Goal: Navigation & Orientation: Find specific page/section

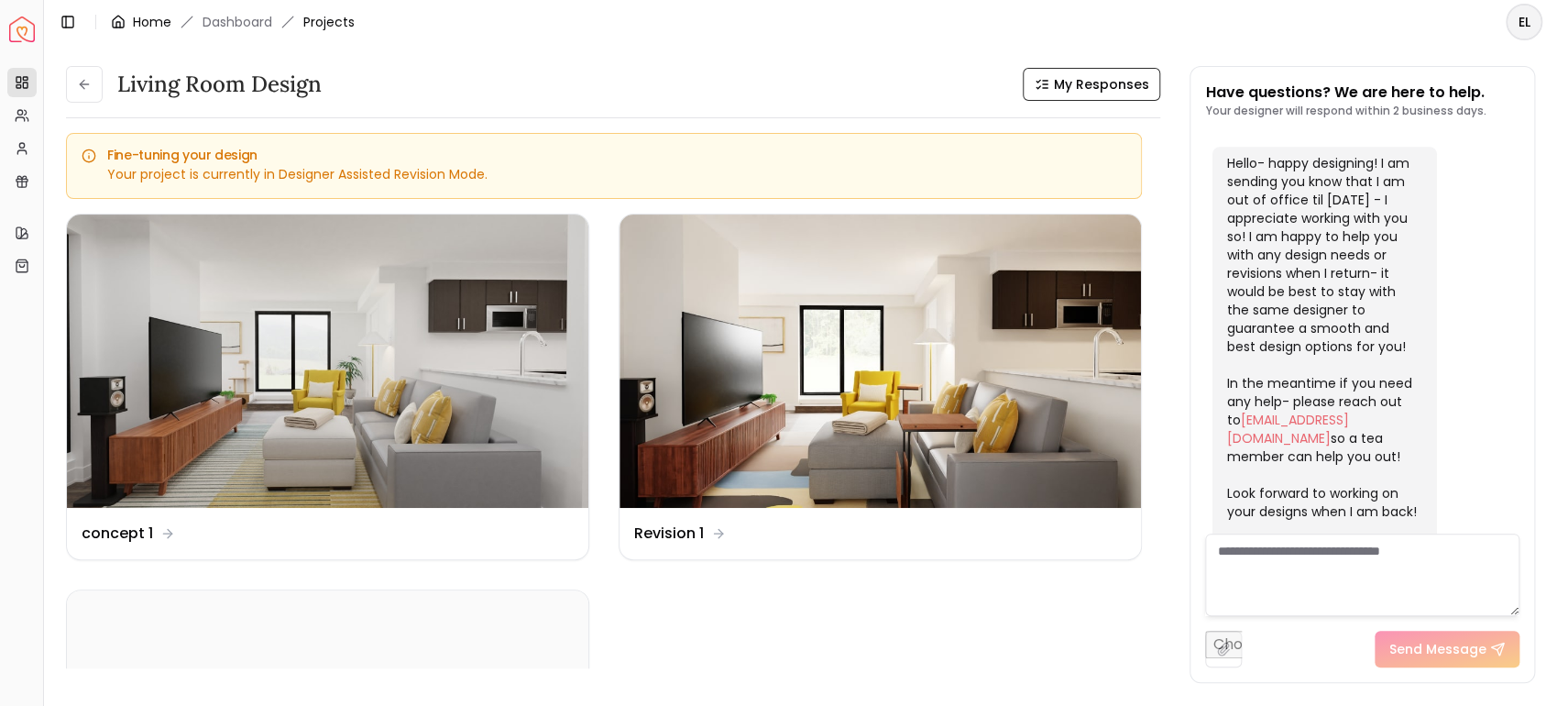
click at [118, 19] on icon "breadcrumb" at bounding box center [118, 22] width 15 height 15
click at [16, 32] on img "Spacejoy" at bounding box center [22, 29] width 26 height 26
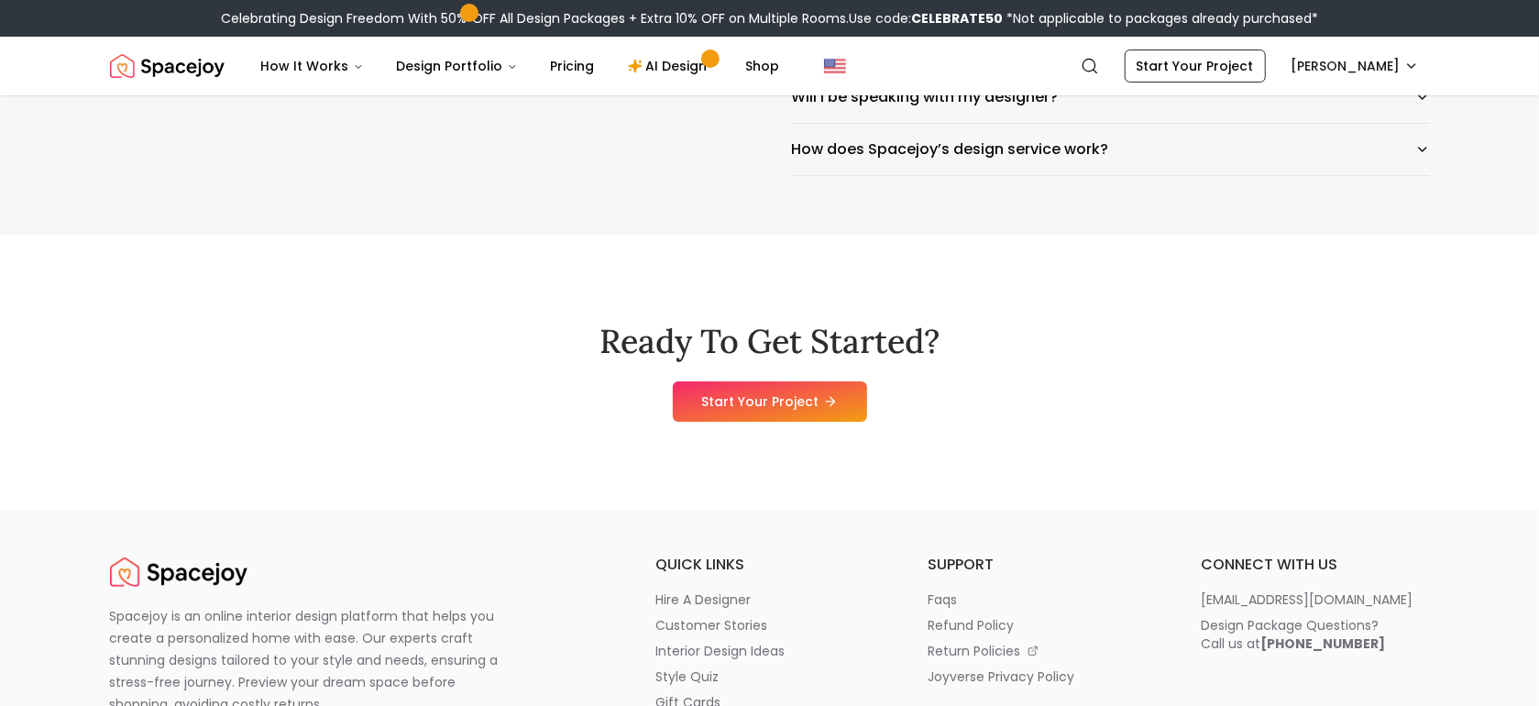
scroll to position [9279, 0]
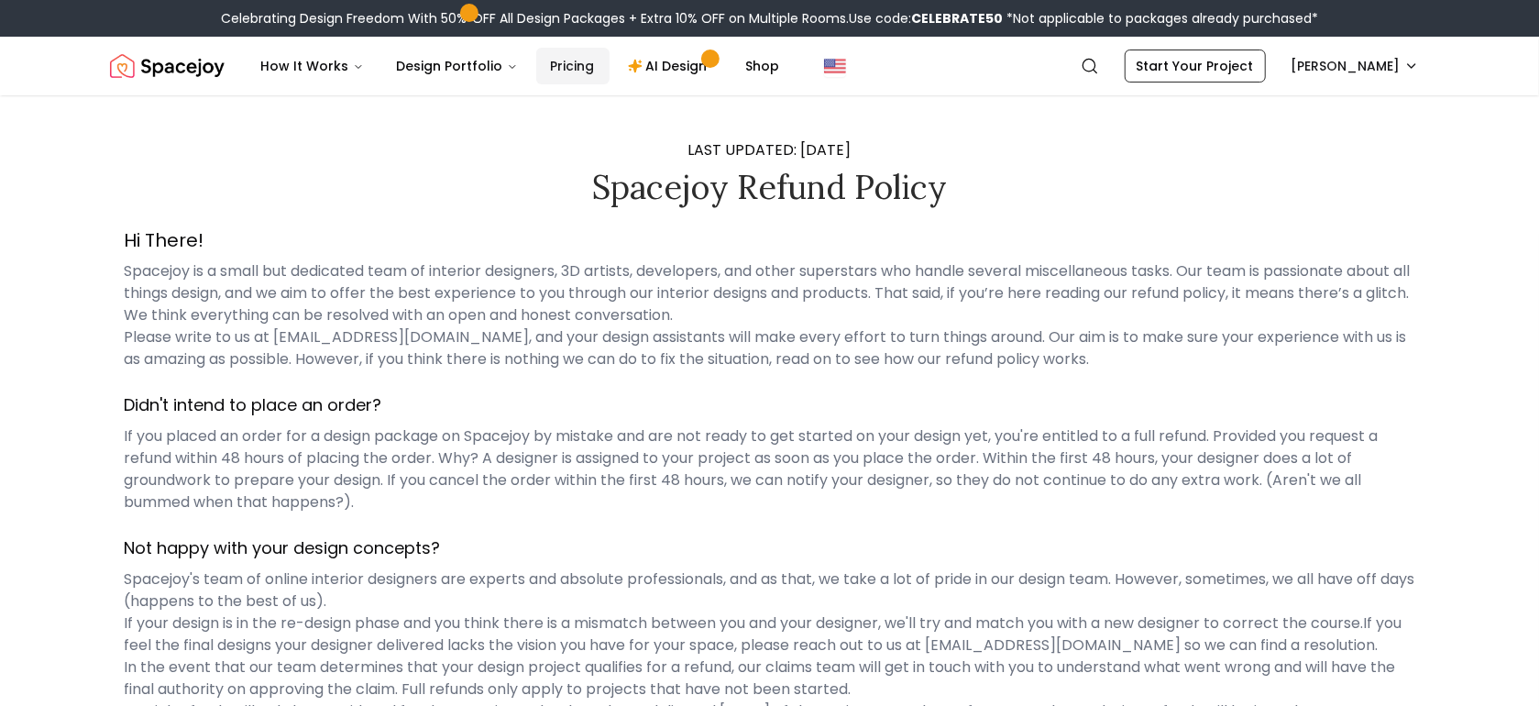
click at [566, 67] on link "Pricing" at bounding box center [572, 66] width 73 height 37
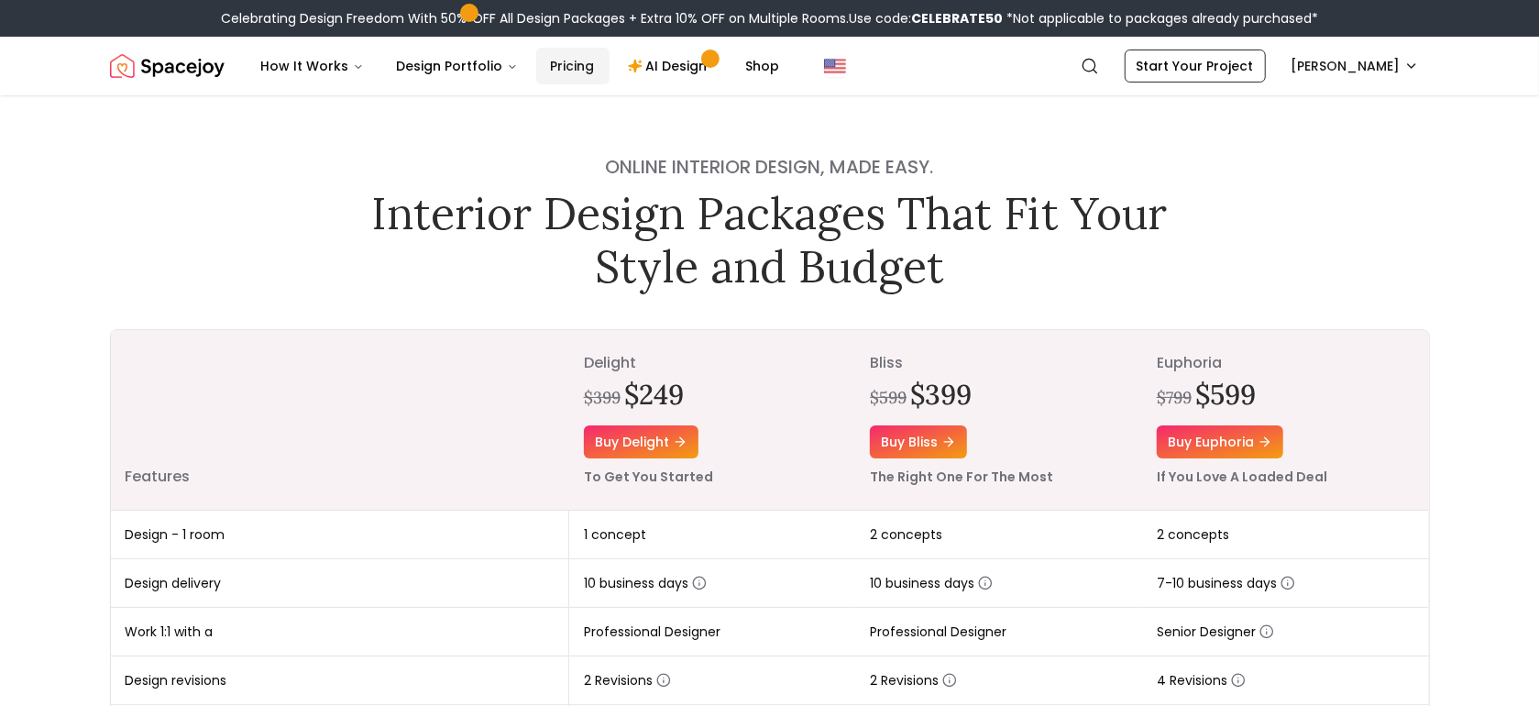
scroll to position [252, 0]
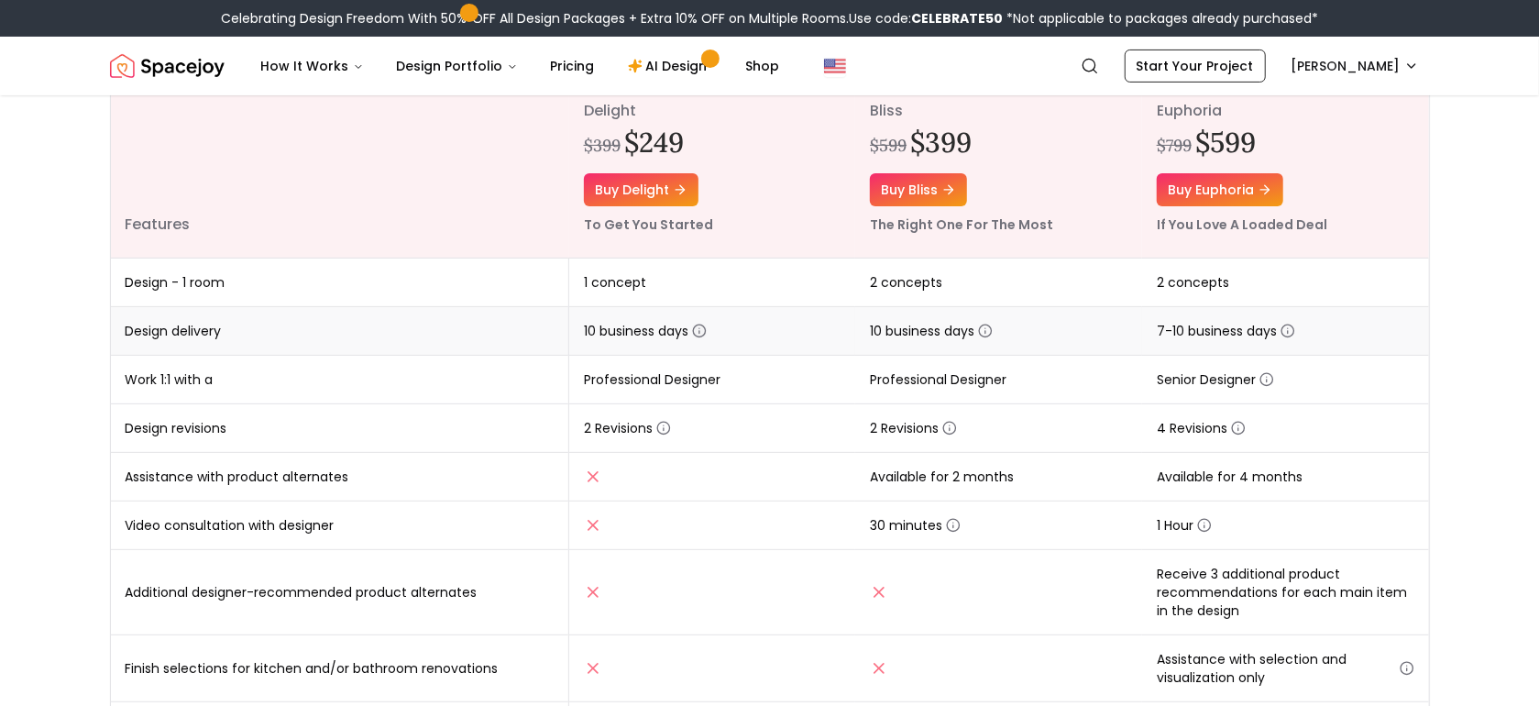
click at [703, 335] on circle "button" at bounding box center [700, 331] width 12 height 12
click at [772, 488] on td at bounding box center [712, 477] width 287 height 49
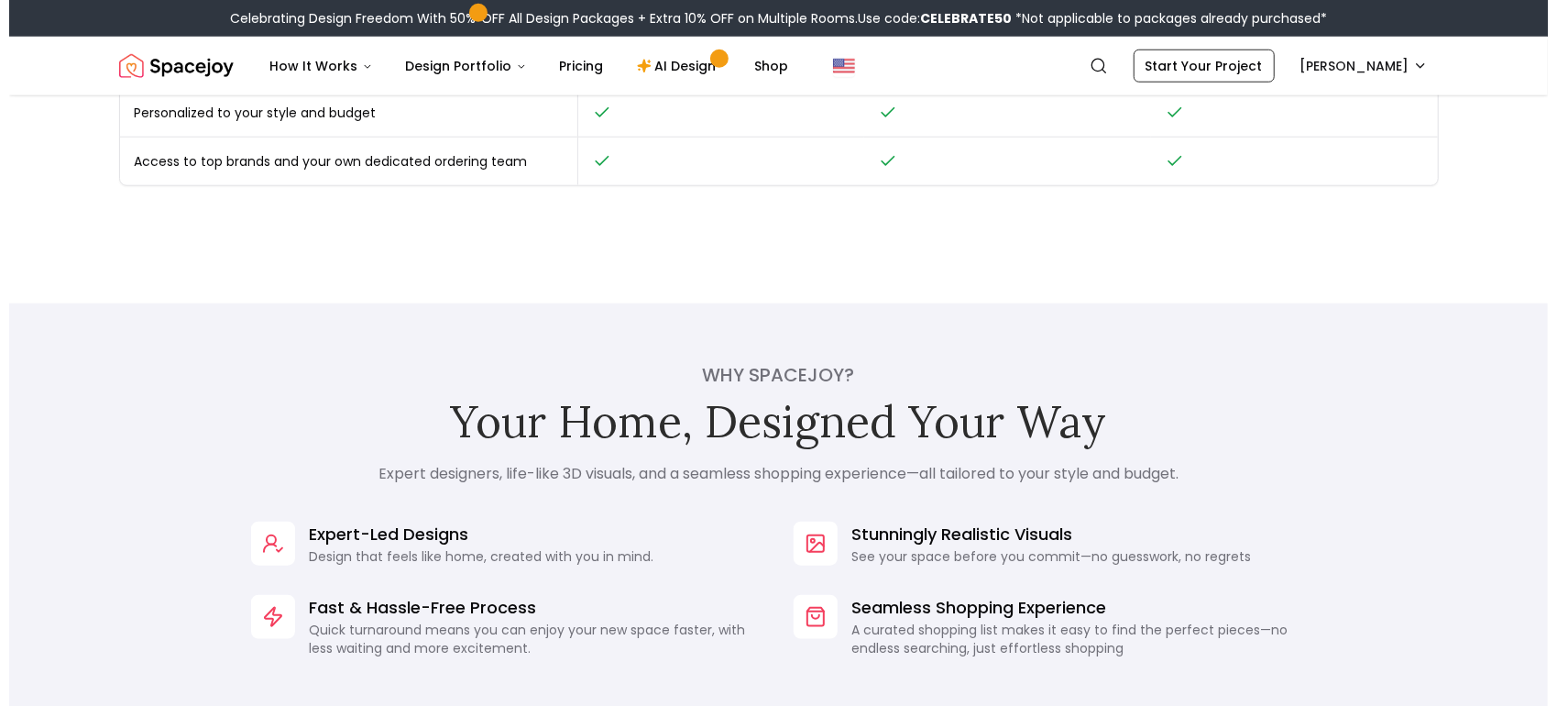
scroll to position [0, 0]
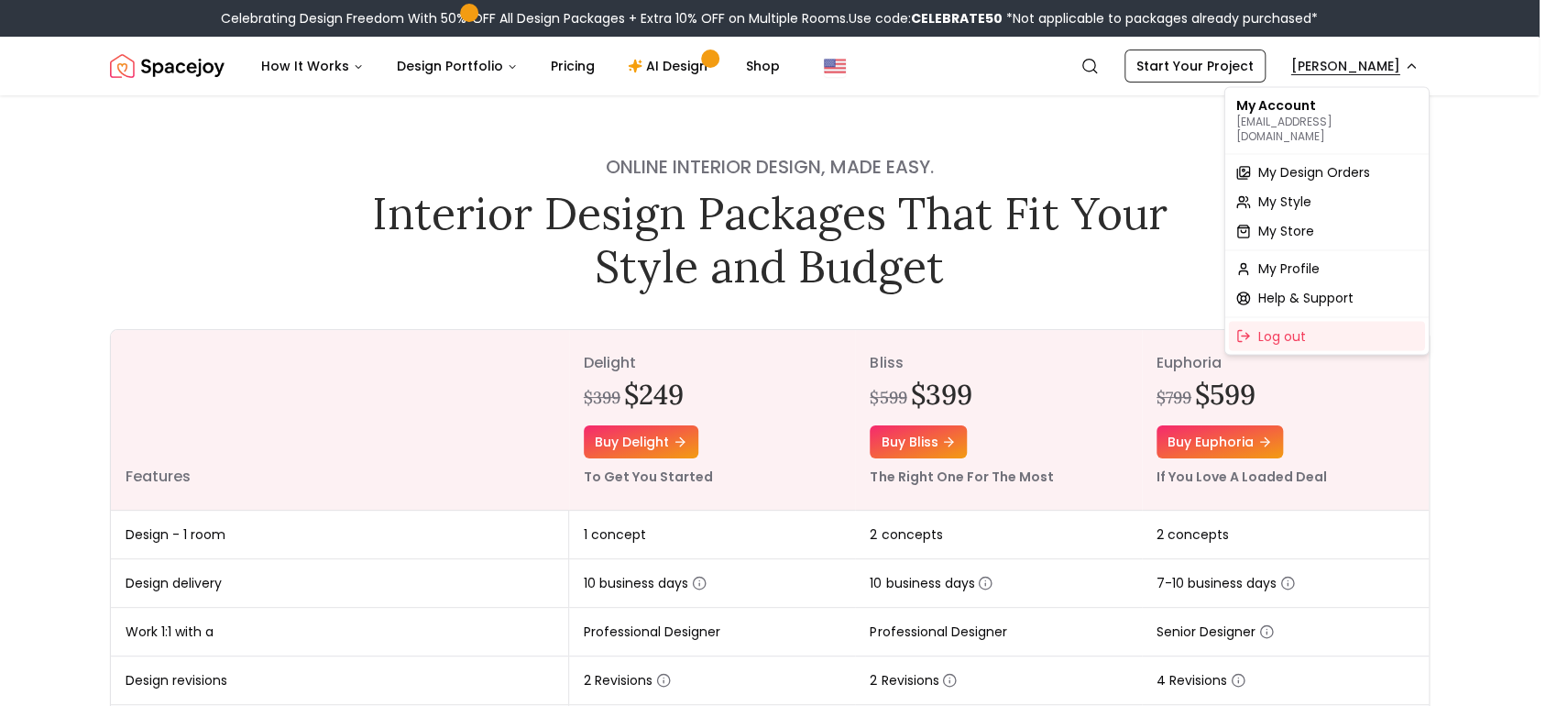
click at [1325, 163] on span "My Design Orders" at bounding box center [1315, 172] width 112 height 18
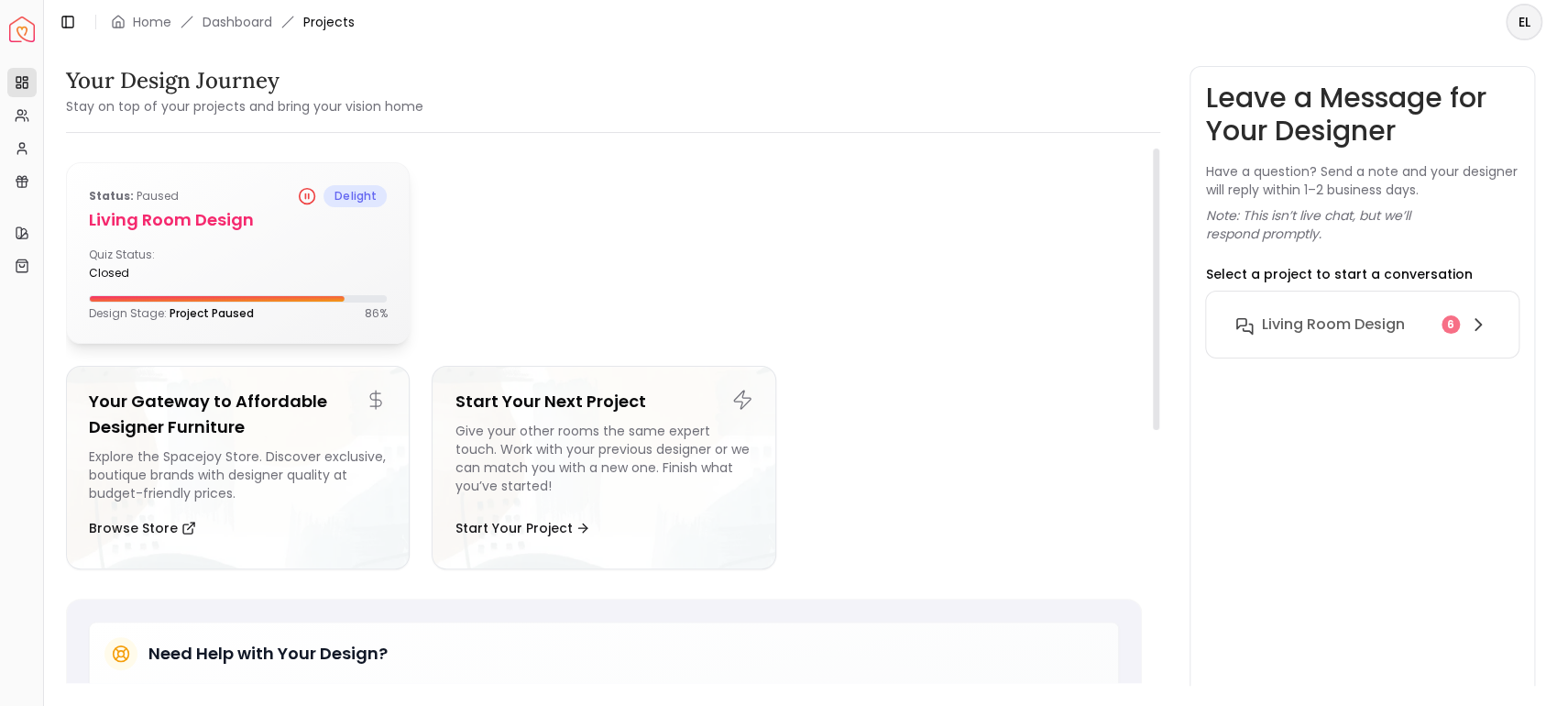
click at [206, 263] on div "Quiz Status: closed" at bounding box center [160, 263] width 142 height 33
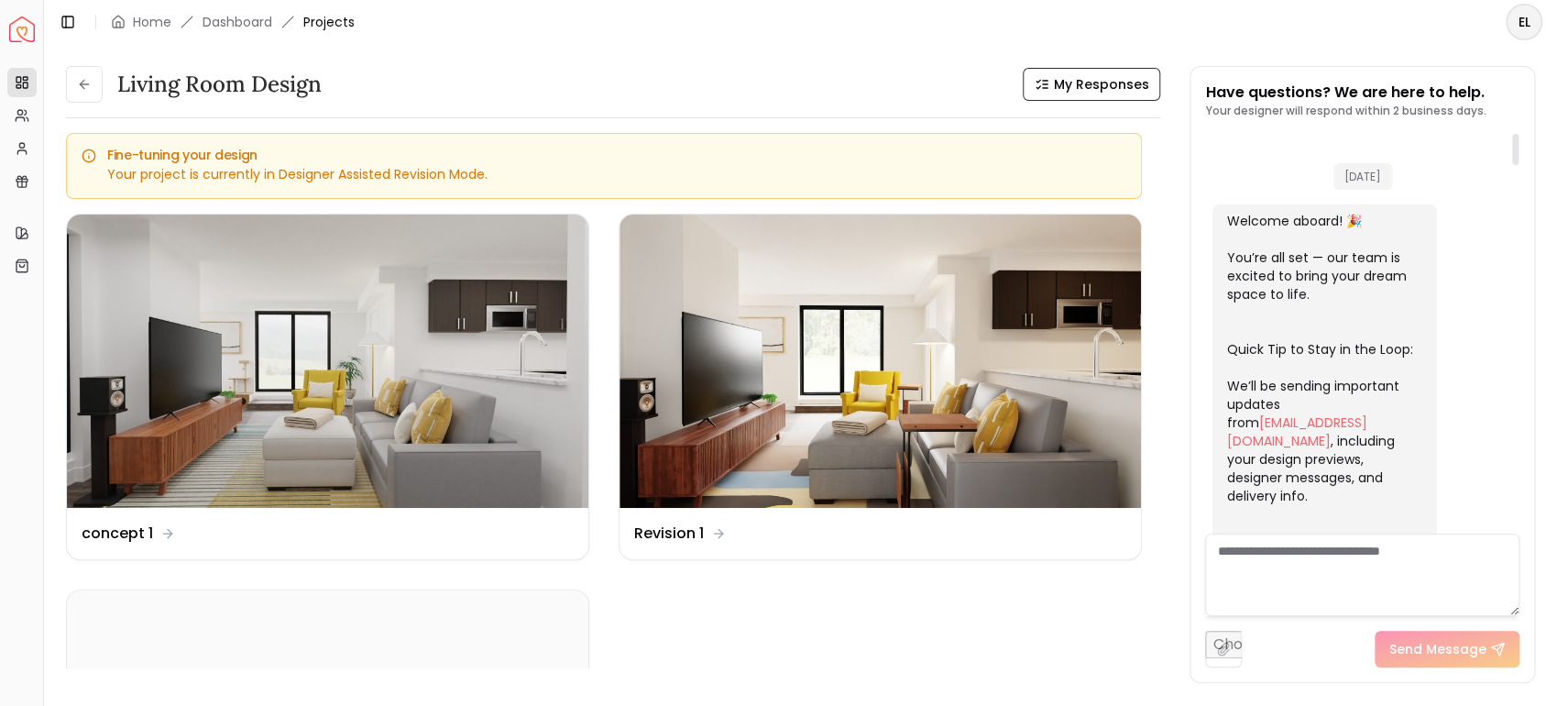
scroll to position [938, 0]
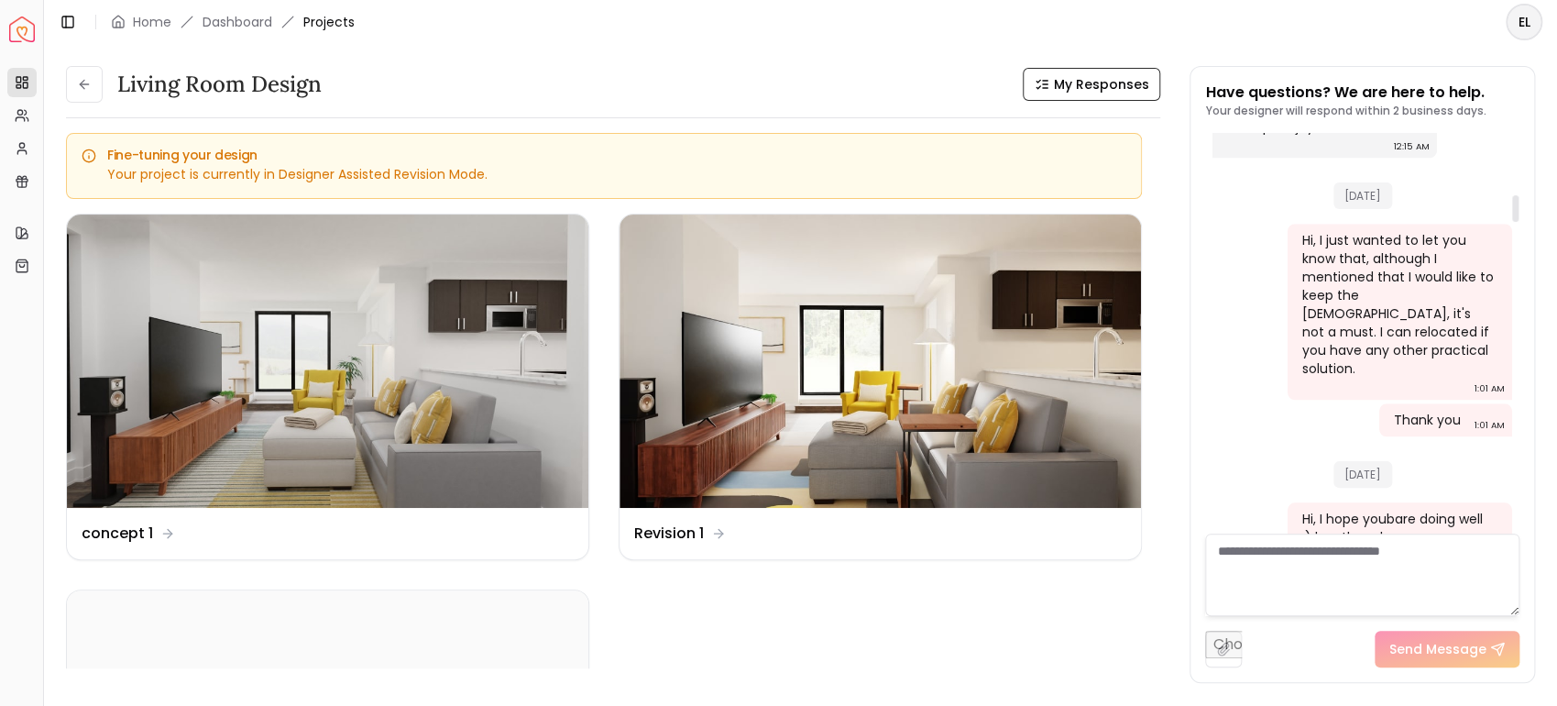
drag, startPoint x: 1333, startPoint y: 179, endPoint x: 1398, endPoint y: 177, distance: 65.1
click at [1392, 182] on span "[DATE]" at bounding box center [1363, 195] width 59 height 27
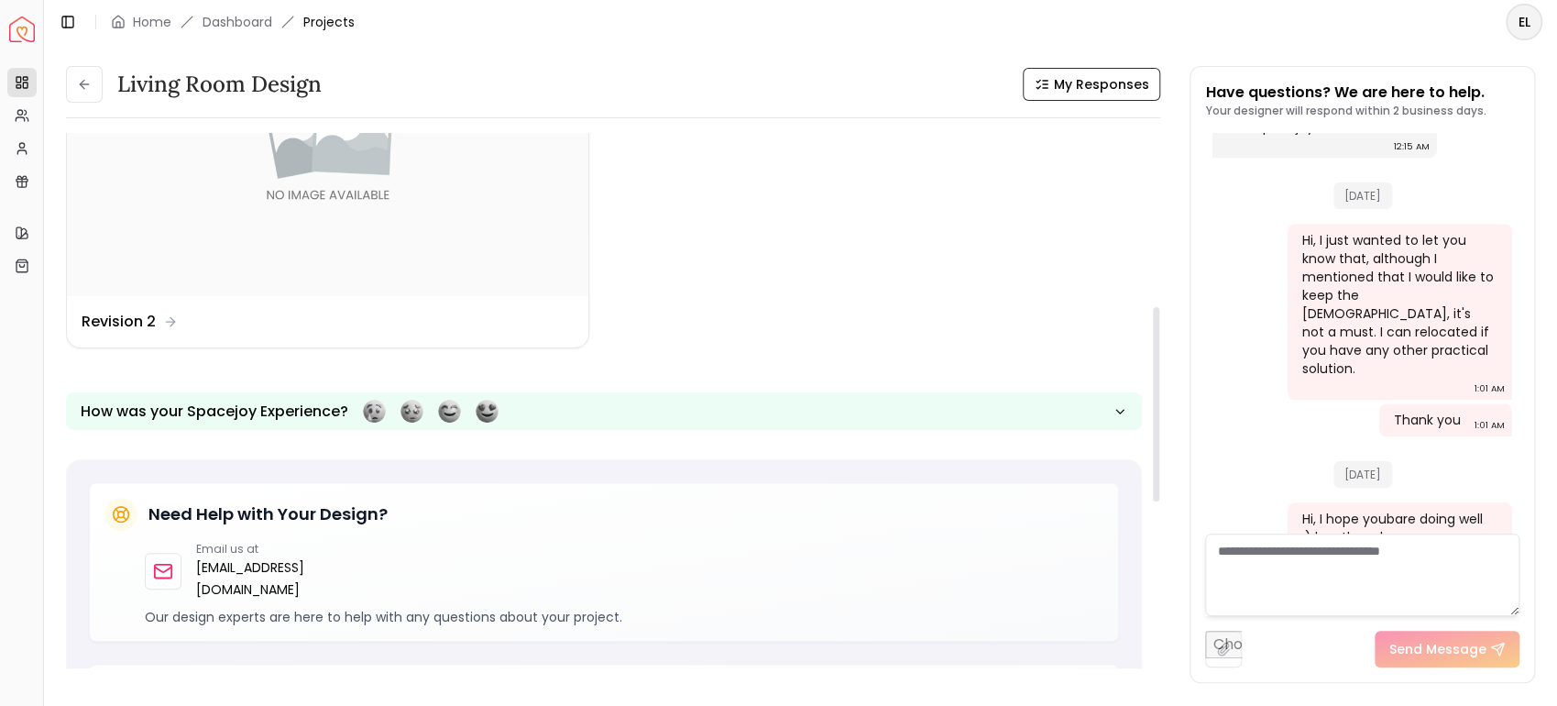
scroll to position [0, 0]
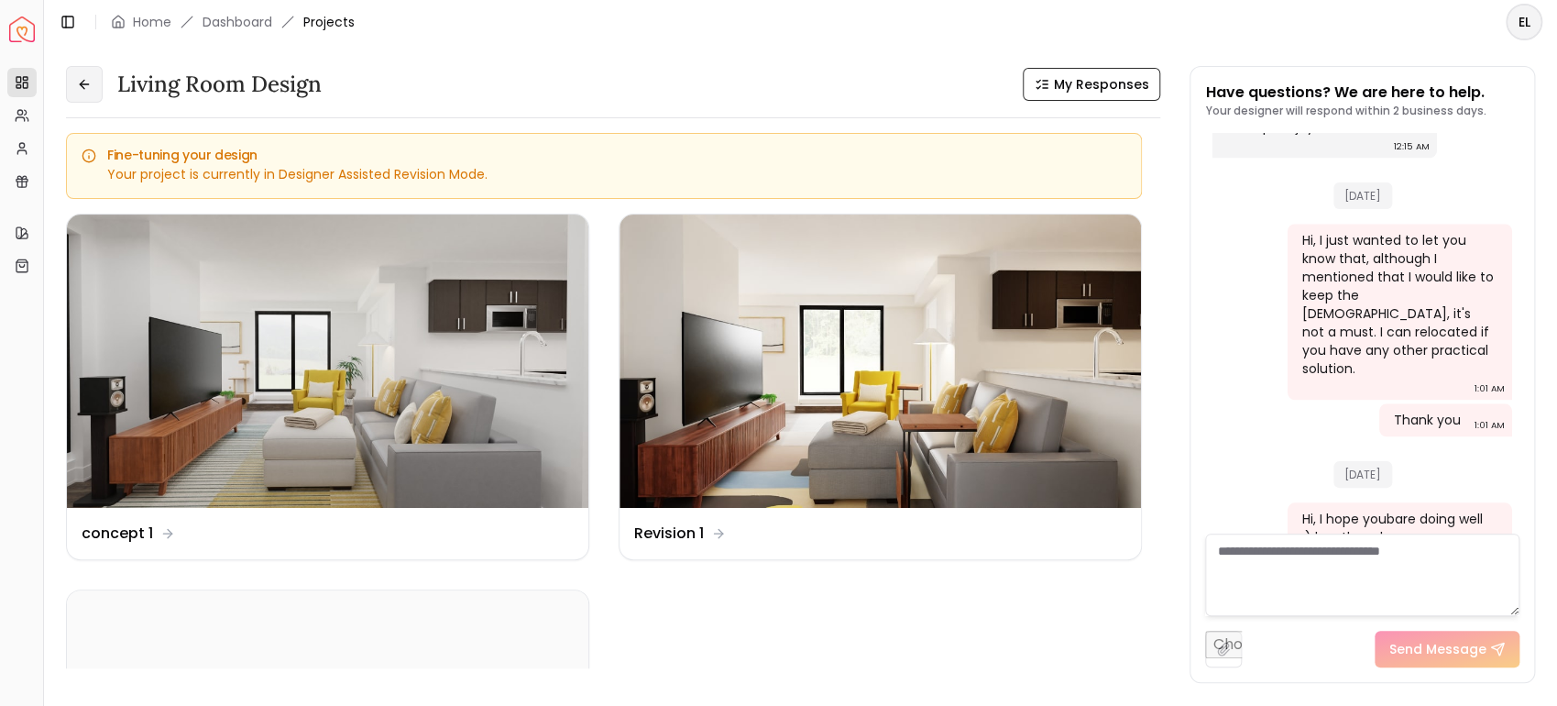
click at [82, 93] on button at bounding box center [84, 84] width 37 height 37
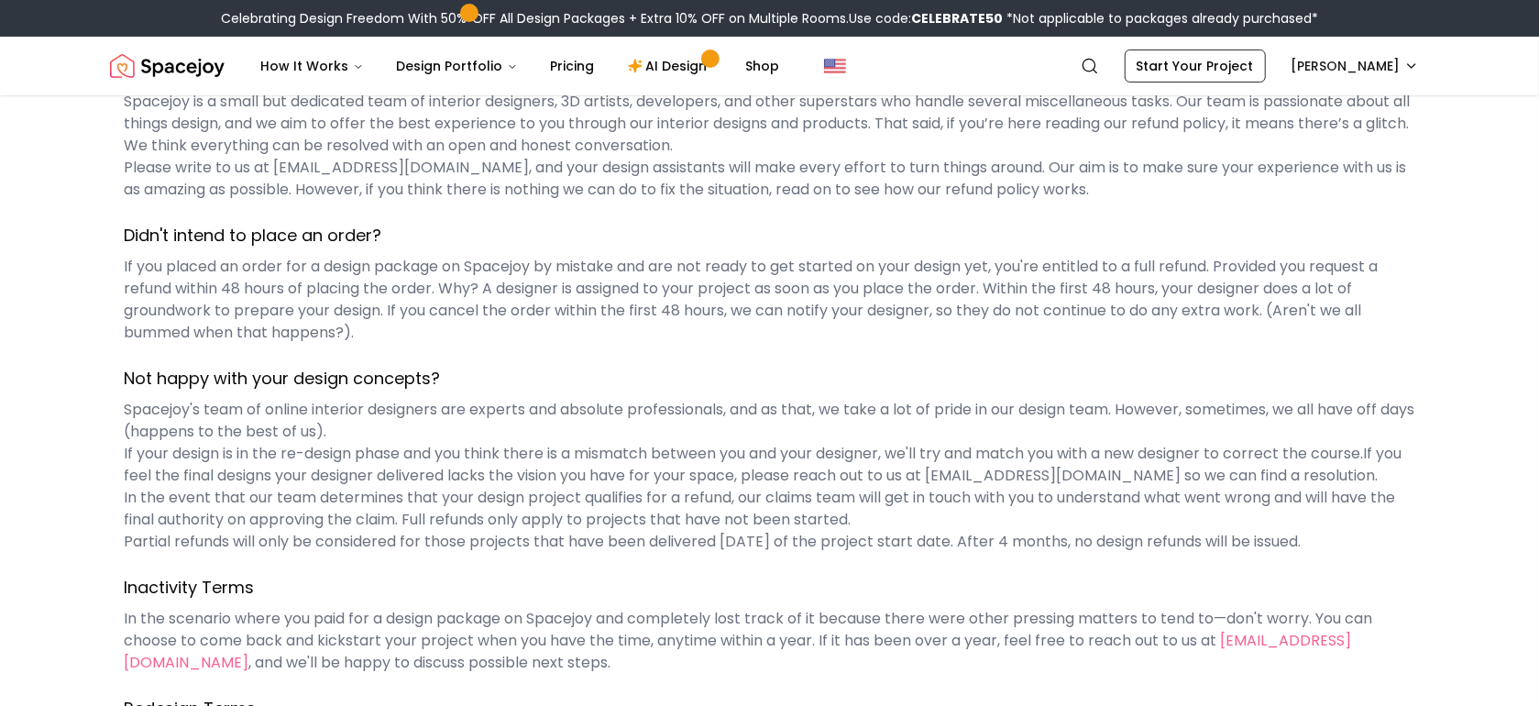
scroll to position [176, 0]
